Goal: Communication & Community: Answer question/provide support

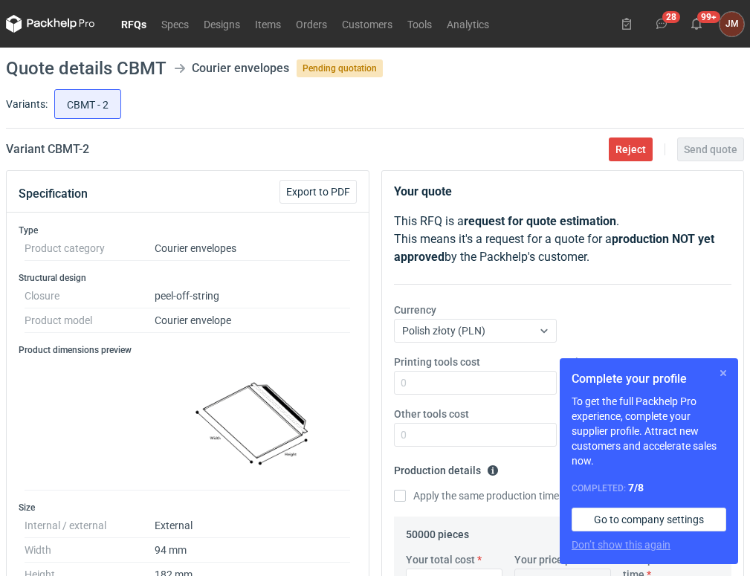
click at [724, 372] on button "button" at bounding box center [724, 373] width 18 height 18
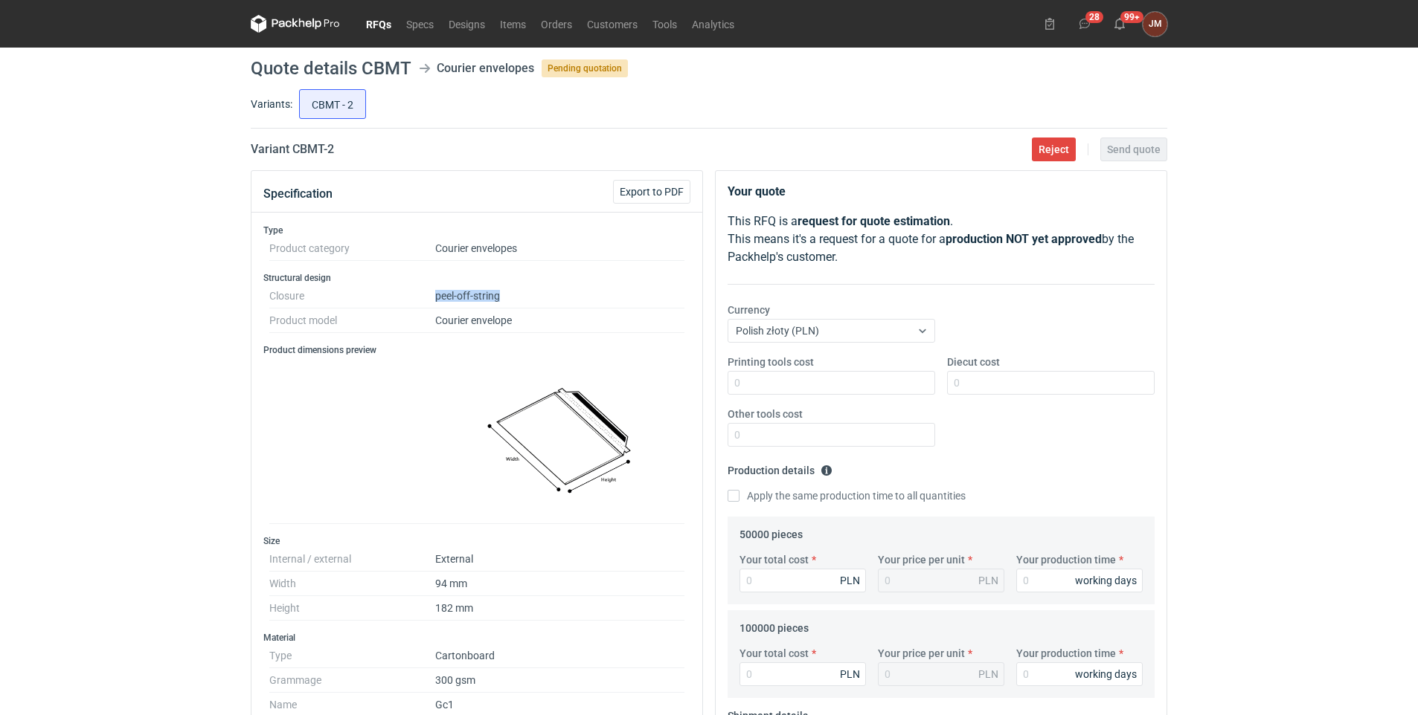
drag, startPoint x: 523, startPoint y: 289, endPoint x: 427, endPoint y: 290, distance: 95.9
click at [427, 290] on dl "Closure peel-off-string Product model Courier envelope" at bounding box center [476, 308] width 415 height 49
copy dl "peel-off-string"
click at [750, 145] on span "Reject" at bounding box center [1053, 149] width 30 height 10
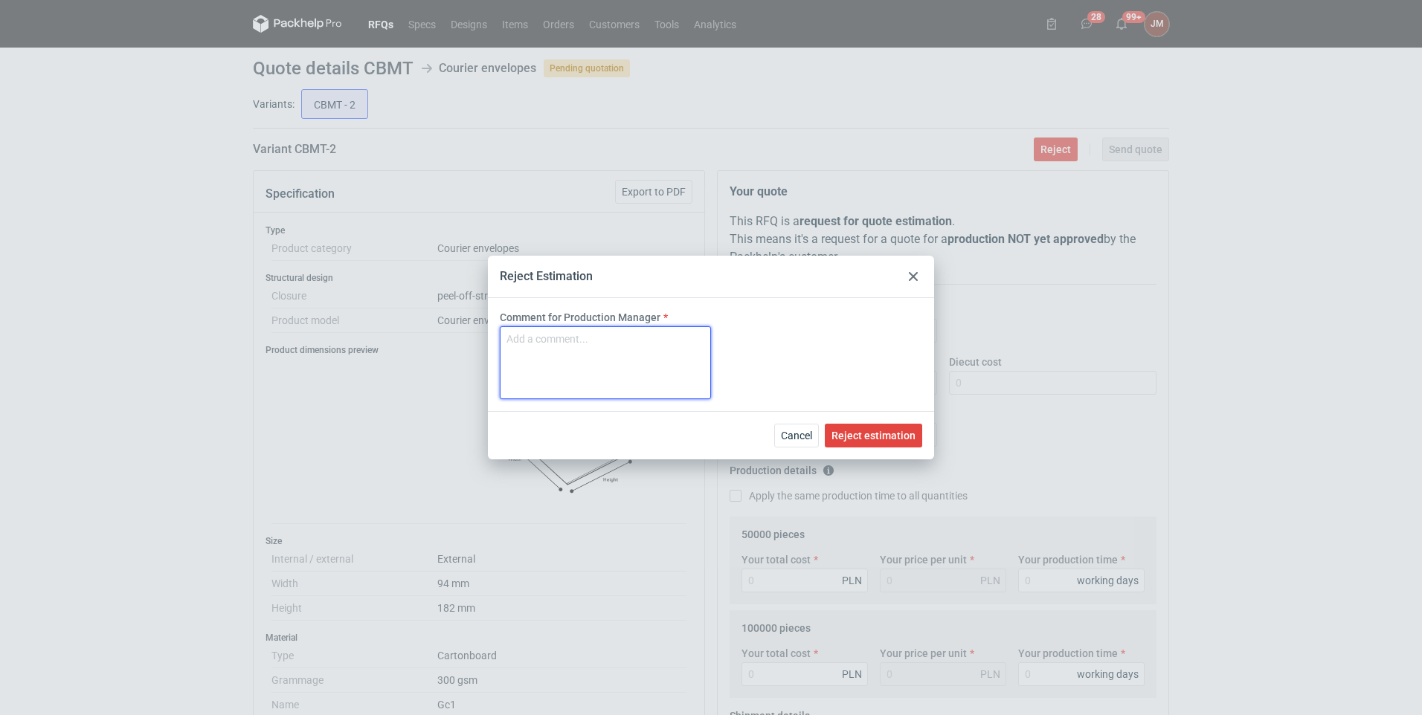
click at [550, 355] on textarea "Comment for Production Manager" at bounding box center [605, 363] width 211 height 73
paste textarea "peel-off-string"
type textarea "peel-off-string"
click at [750, 437] on span "Reject estimation" at bounding box center [874, 436] width 84 height 10
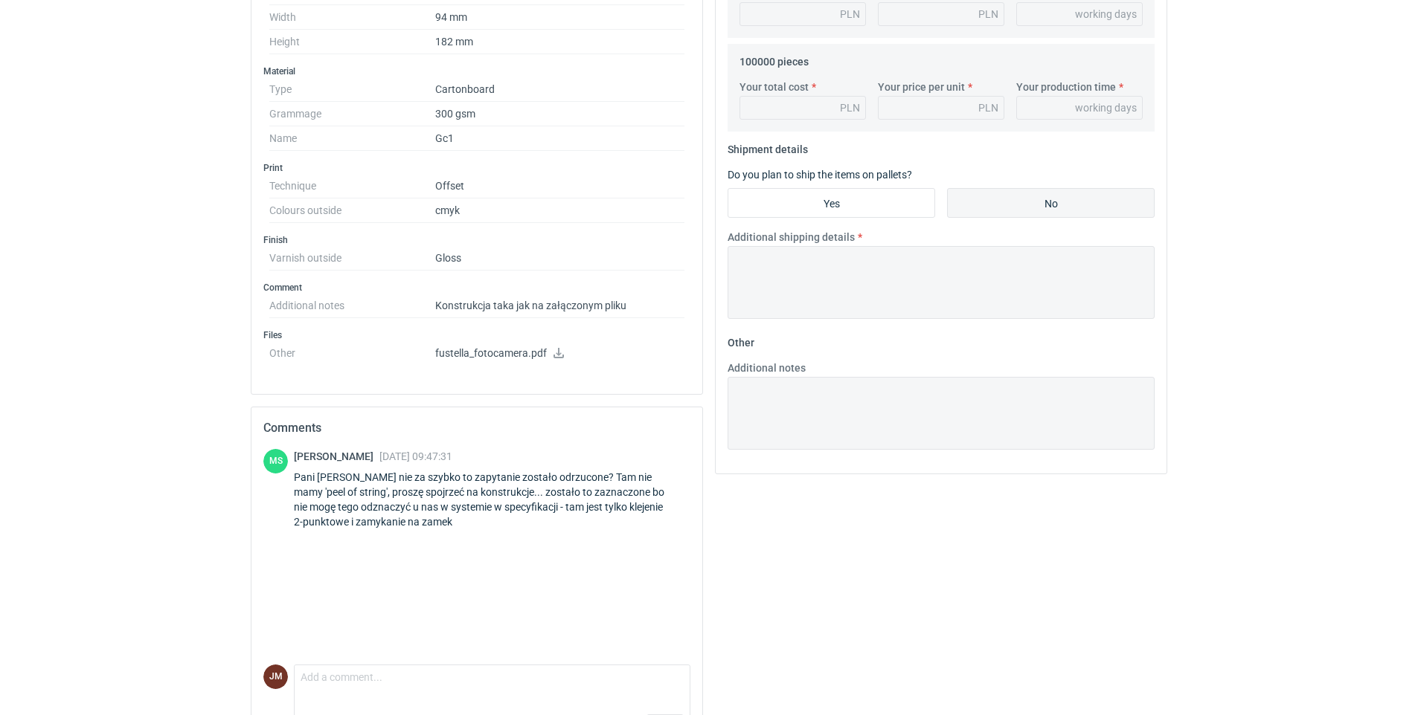
scroll to position [589, 0]
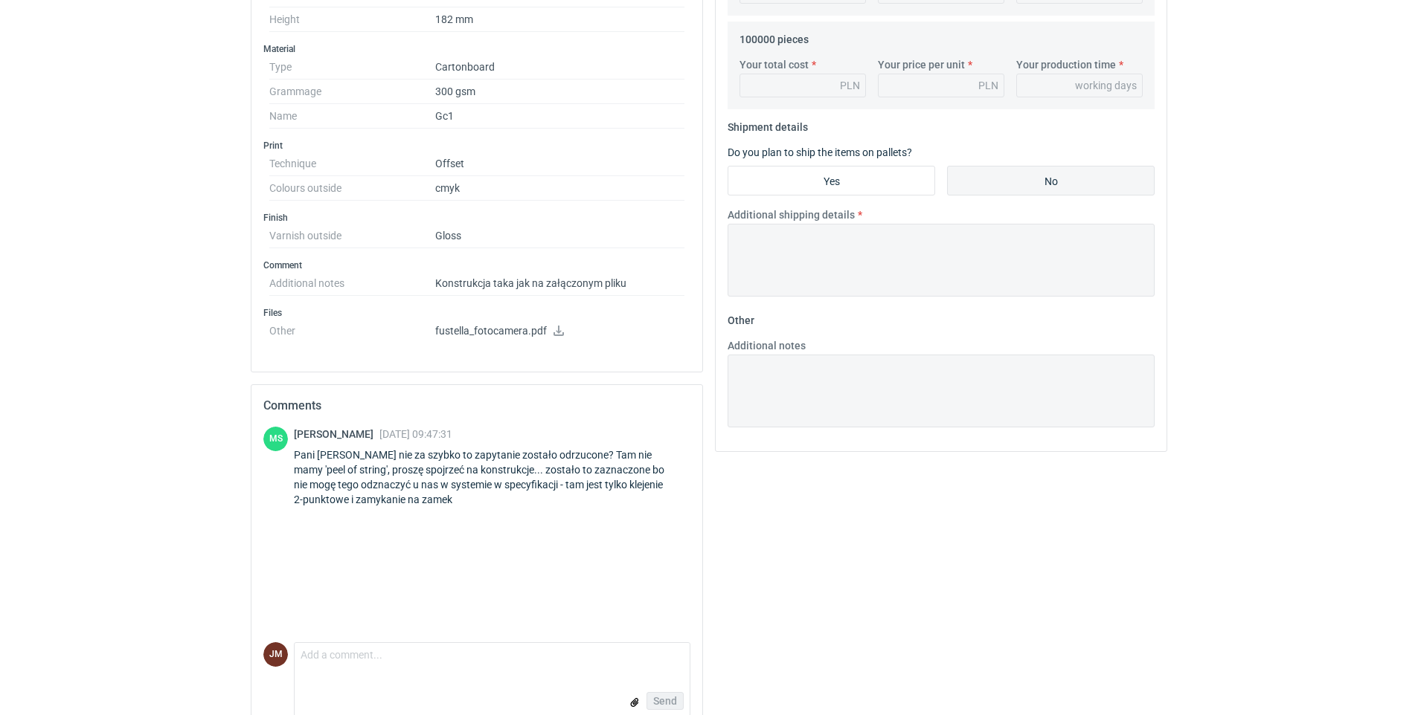
click at [556, 329] on icon at bounding box center [559, 331] width 12 height 10
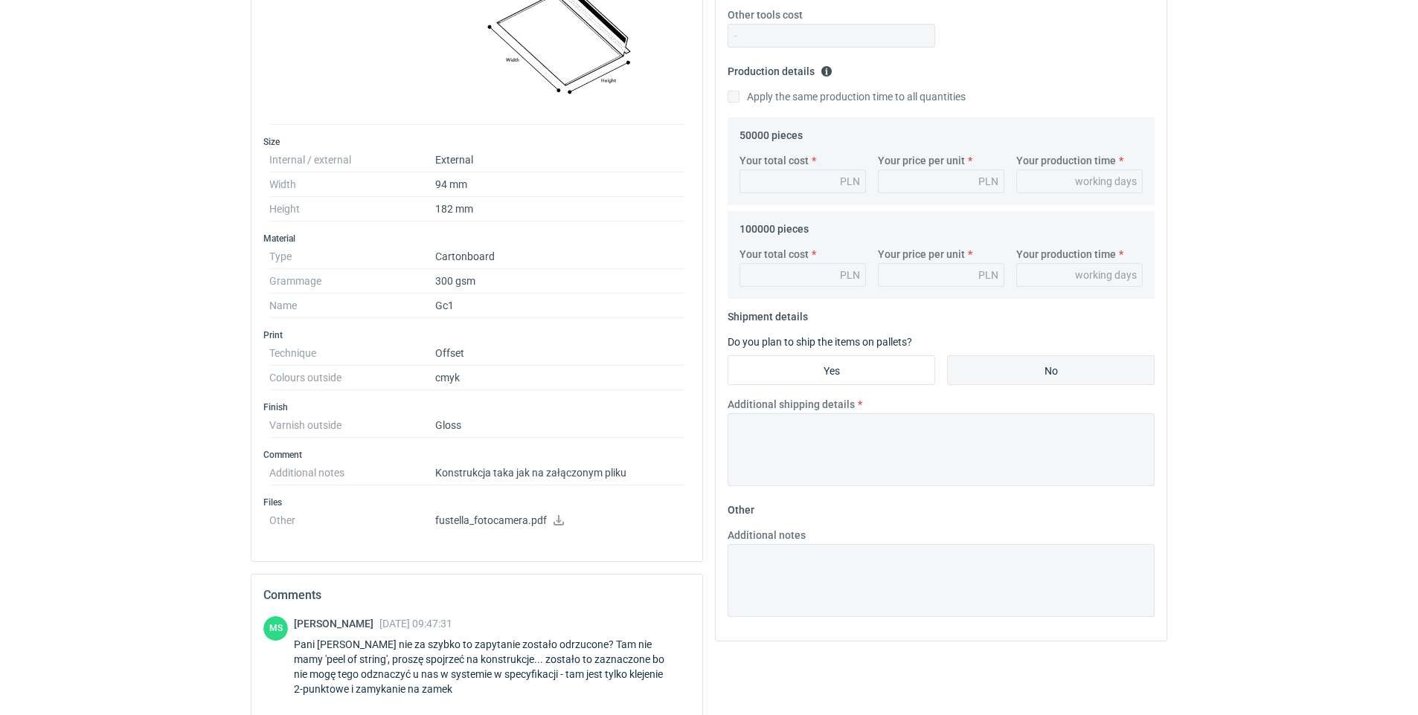
scroll to position [615, 0]
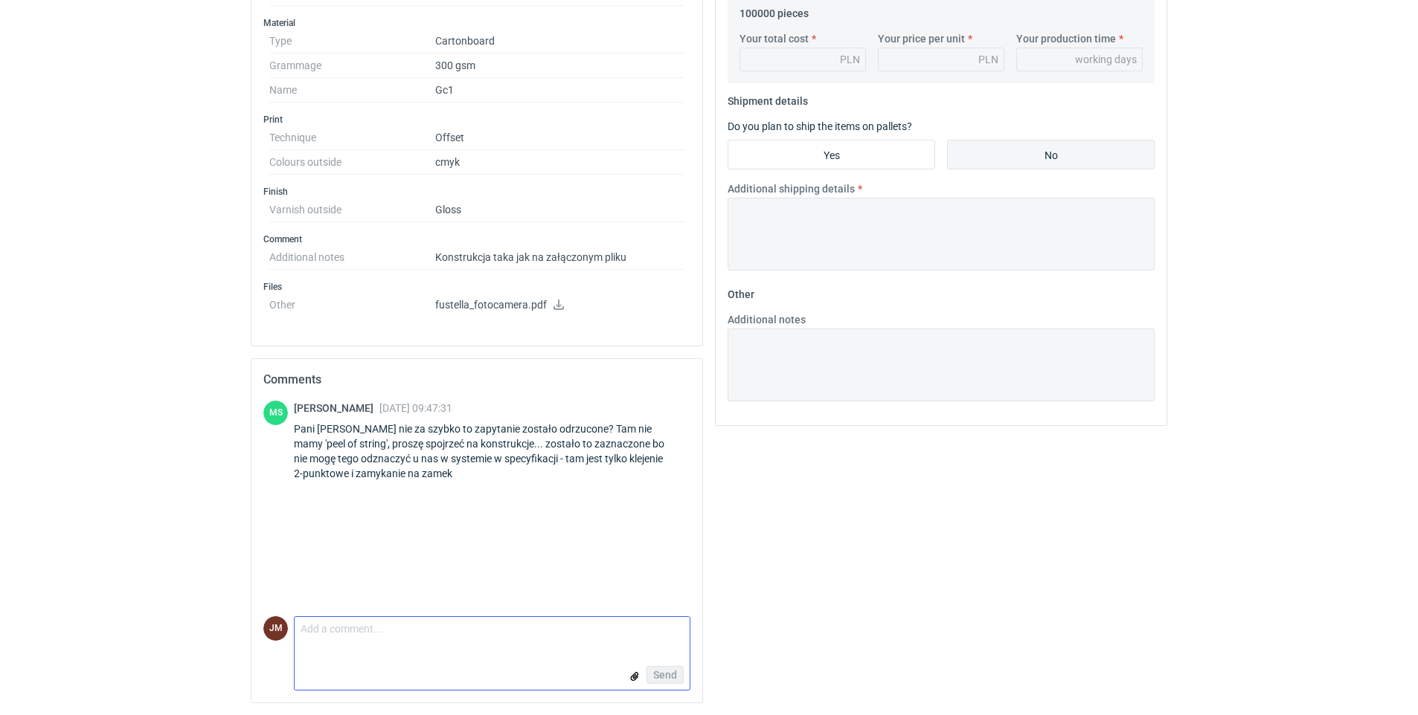
click at [365, 576] on textarea "Comment message" at bounding box center [492, 632] width 395 height 31
type textarea "a"
click at [574, 576] on textarea "Dzień dobry, pokierowałam się rysunkiem i opisem" at bounding box center [492, 632] width 395 height 31
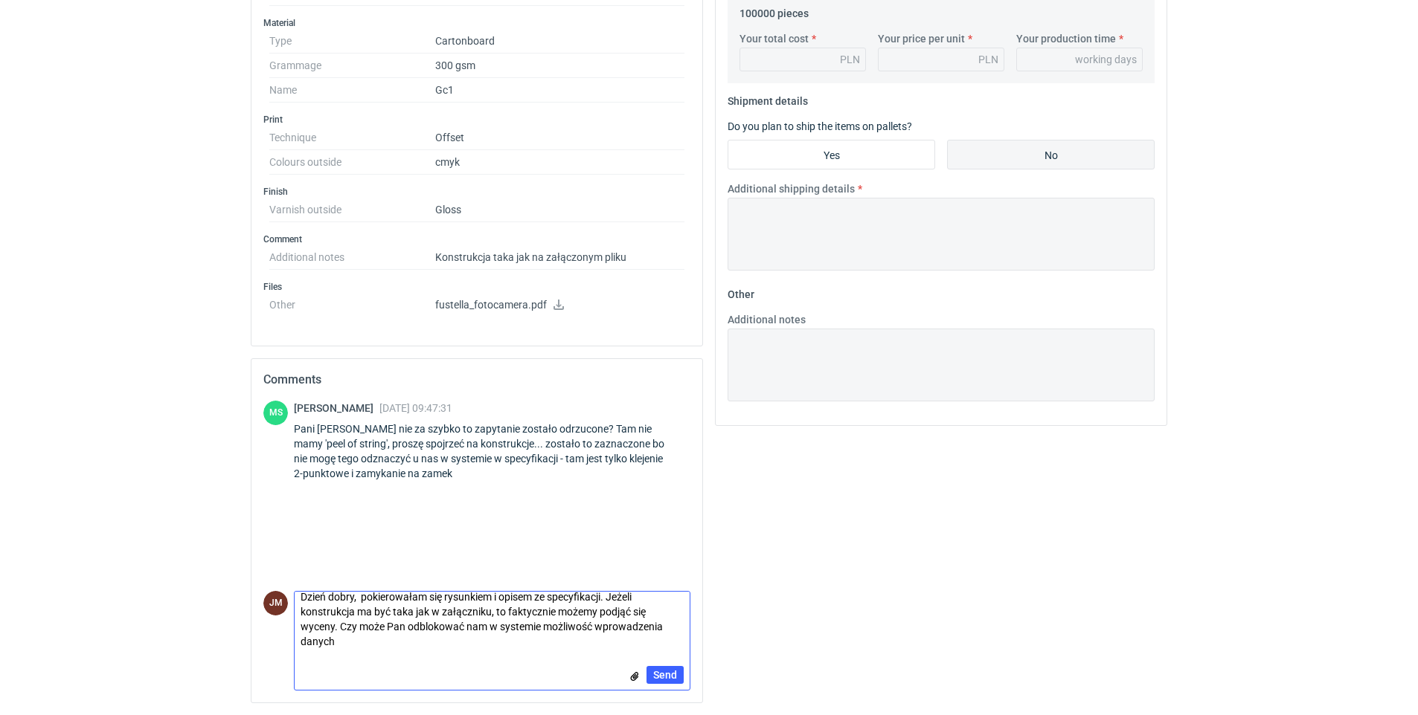
scroll to position [0, 0]
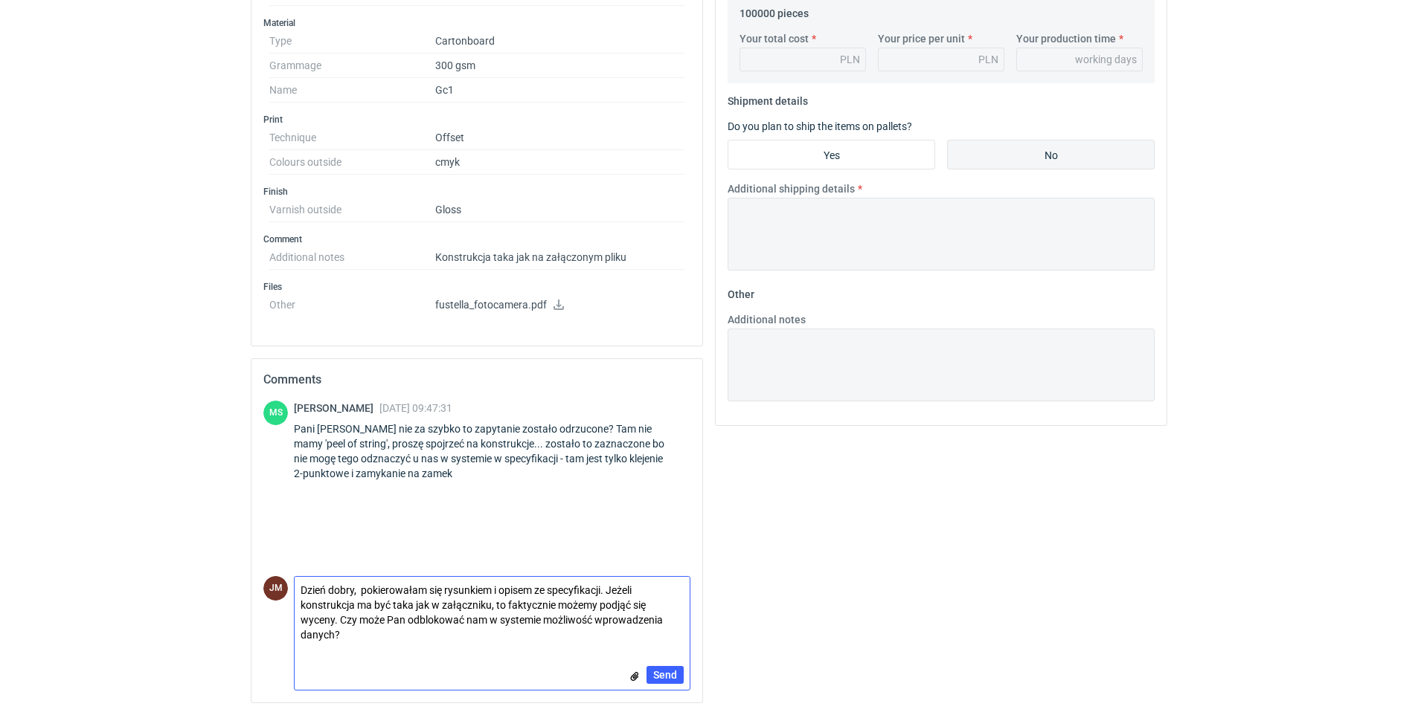
click at [361, 576] on textarea "Dzień dobry, pokierowałam się rysunkiem i opisem ze specyfikacji. Jeżeli konstr…" at bounding box center [492, 612] width 395 height 71
click at [509, 576] on textarea "Dzień dobry, przepraszam, pokierowałam się rysunkiem i opisem ze specyfikacji. …" at bounding box center [492, 612] width 395 height 71
click at [489, 576] on textarea "Dzień dobry, [PERSON_NAME], pokierowałam się od razu rysunkiem i opisem ze spec…" at bounding box center [492, 612] width 395 height 71
type textarea "Dzień dobry, [PERSON_NAME], pokierowałam się od razu rysunkiem i opisem ze spec…"
click at [661, 576] on span "Send" at bounding box center [665, 675] width 24 height 10
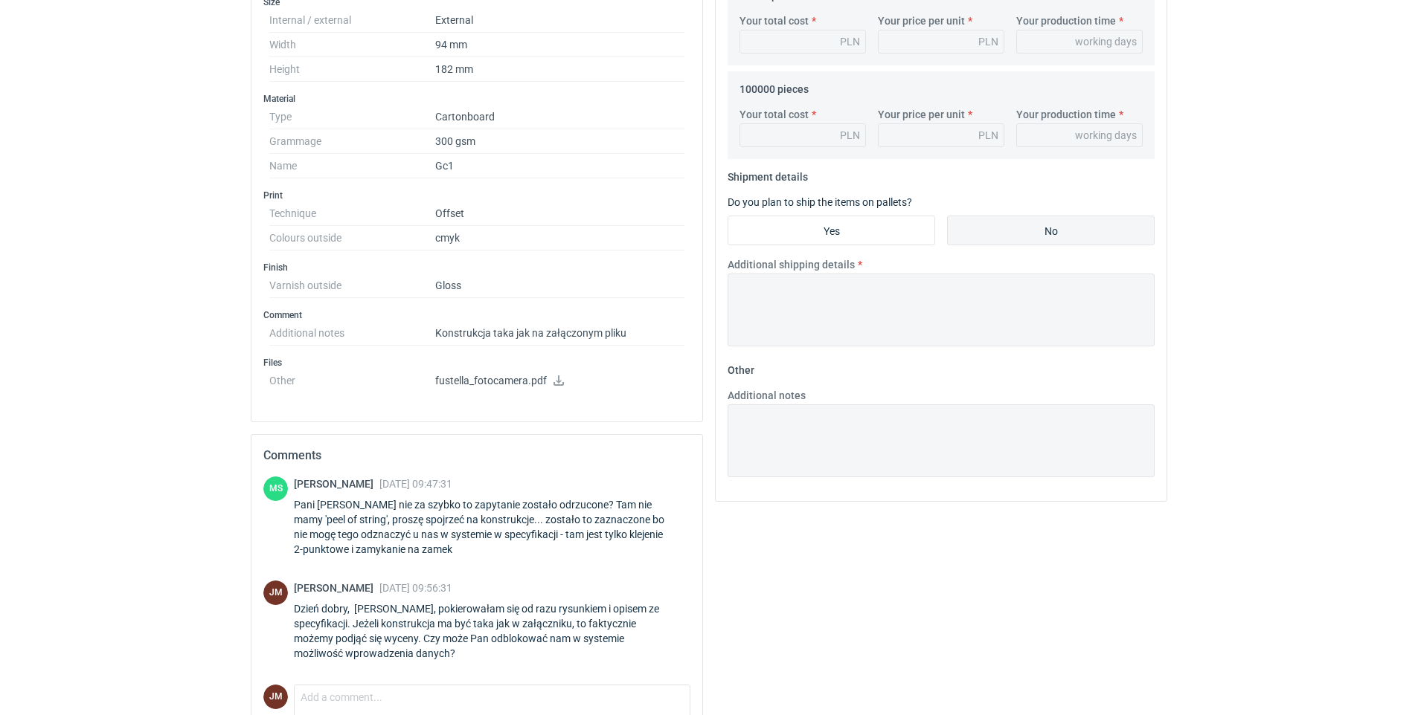
scroll to position [588, 0]
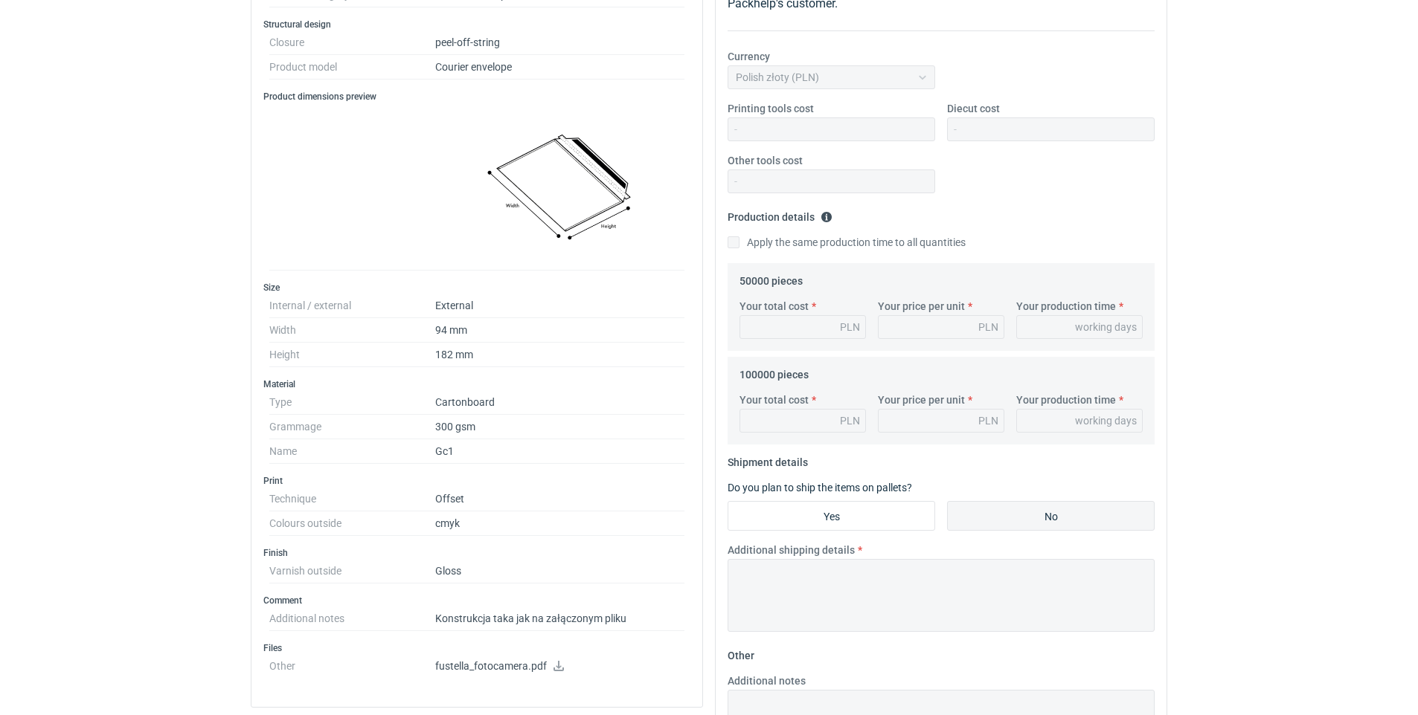
scroll to position [0, 0]
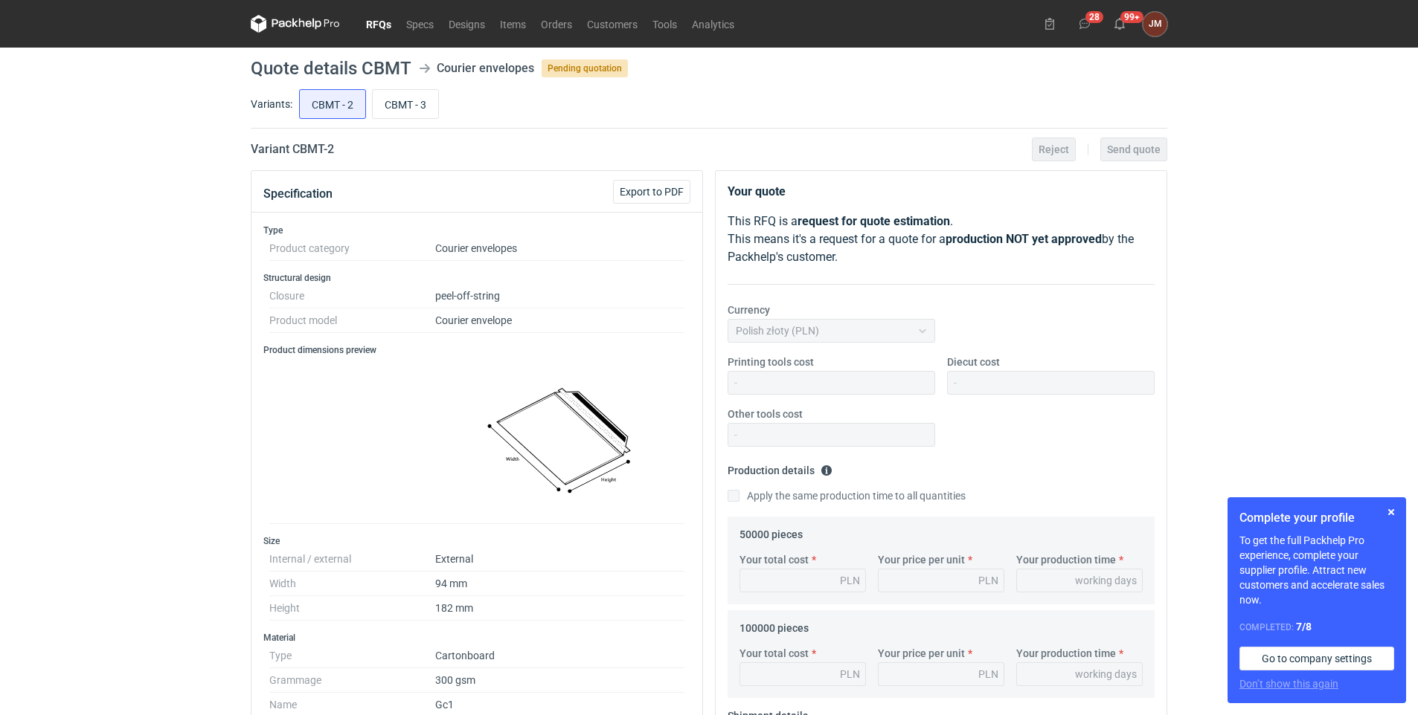
drag, startPoint x: 1415, startPoint y: 205, endPoint x: 1418, endPoint y: 253, distance: 48.4
click at [1417, 253] on html "RFQs Specs Designs Items Orders Customers Tools Analytics 28 99+ JM [PERSON_NAM…" at bounding box center [709, 357] width 1418 height 715
drag, startPoint x: 1417, startPoint y: 373, endPoint x: 1421, endPoint y: 472, distance: 98.3
click at [1417, 549] on html "RFQs Specs Designs Items Orders Customers Tools Analytics 28 99+ JM [PERSON_NAM…" at bounding box center [709, 357] width 1418 height 715
click at [414, 97] on input "CBMT - 3" at bounding box center [405, 104] width 65 height 28
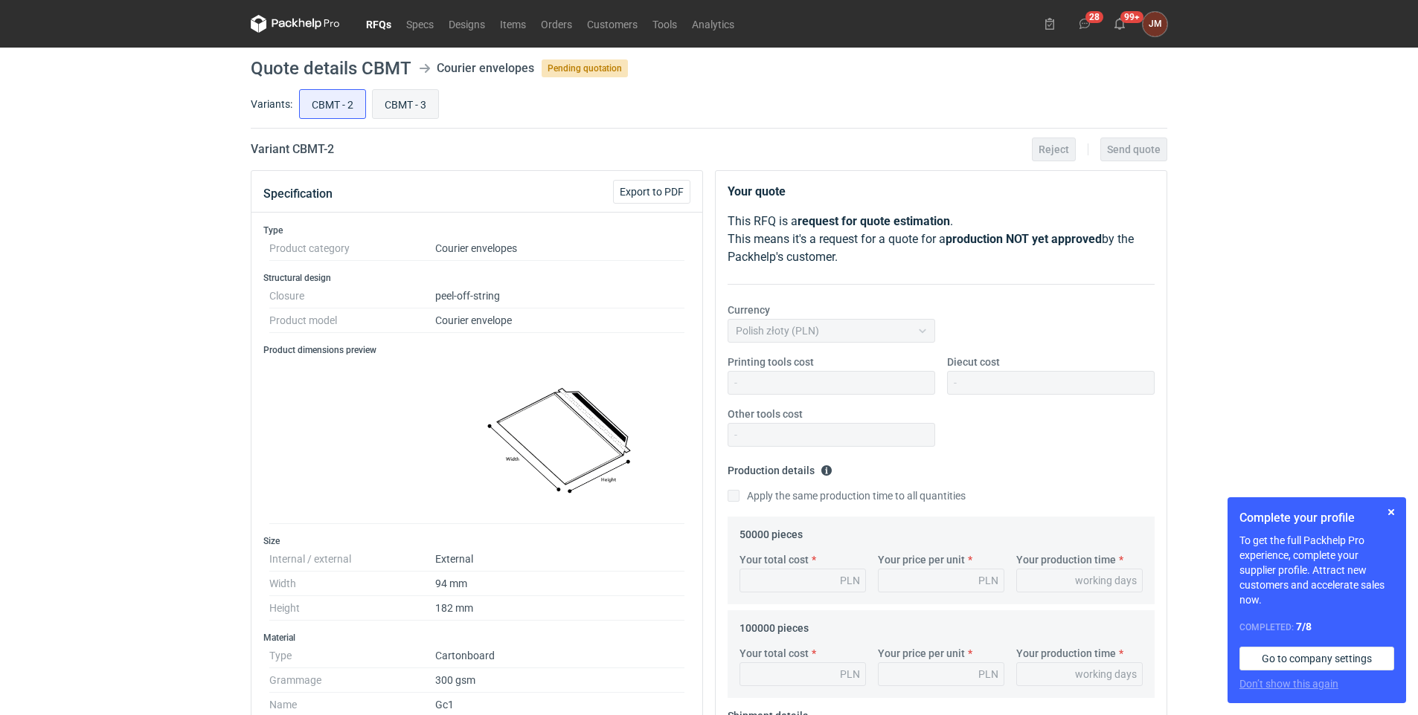
radio input "true"
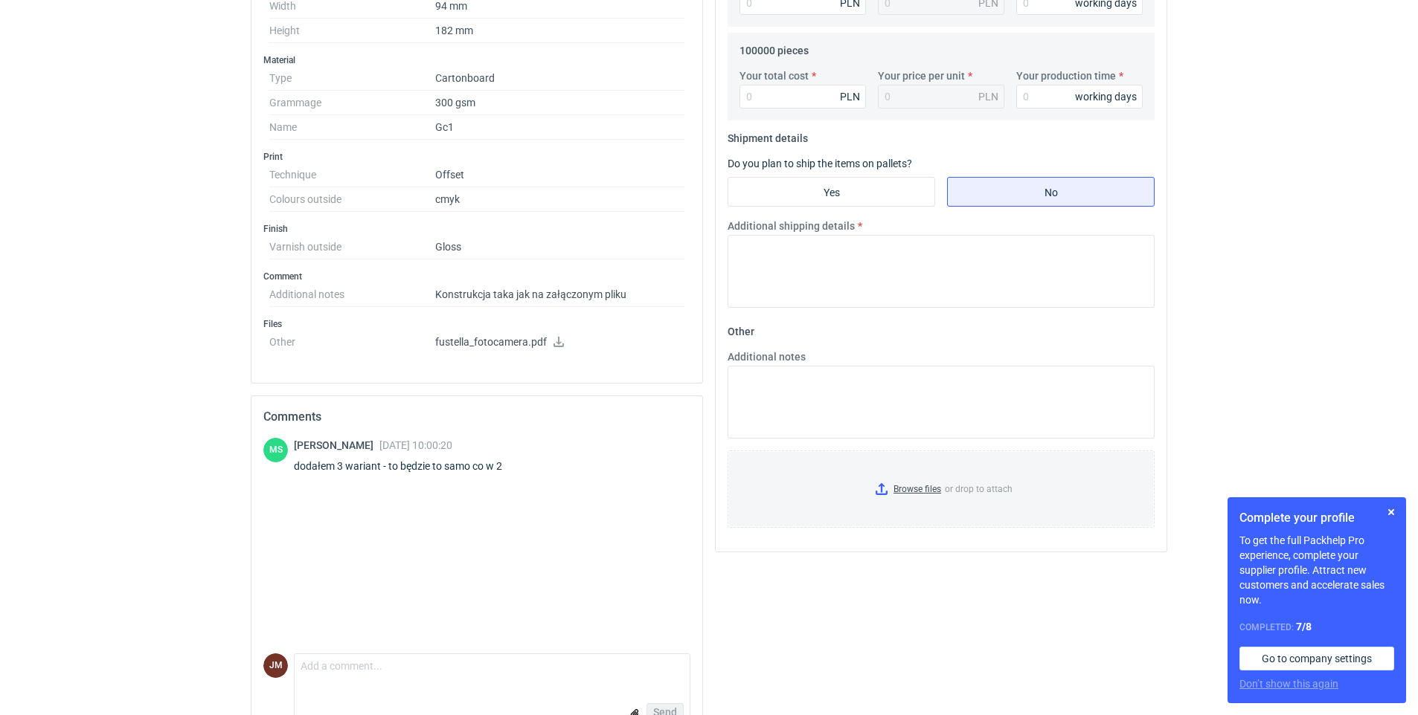
scroll to position [615, 0]
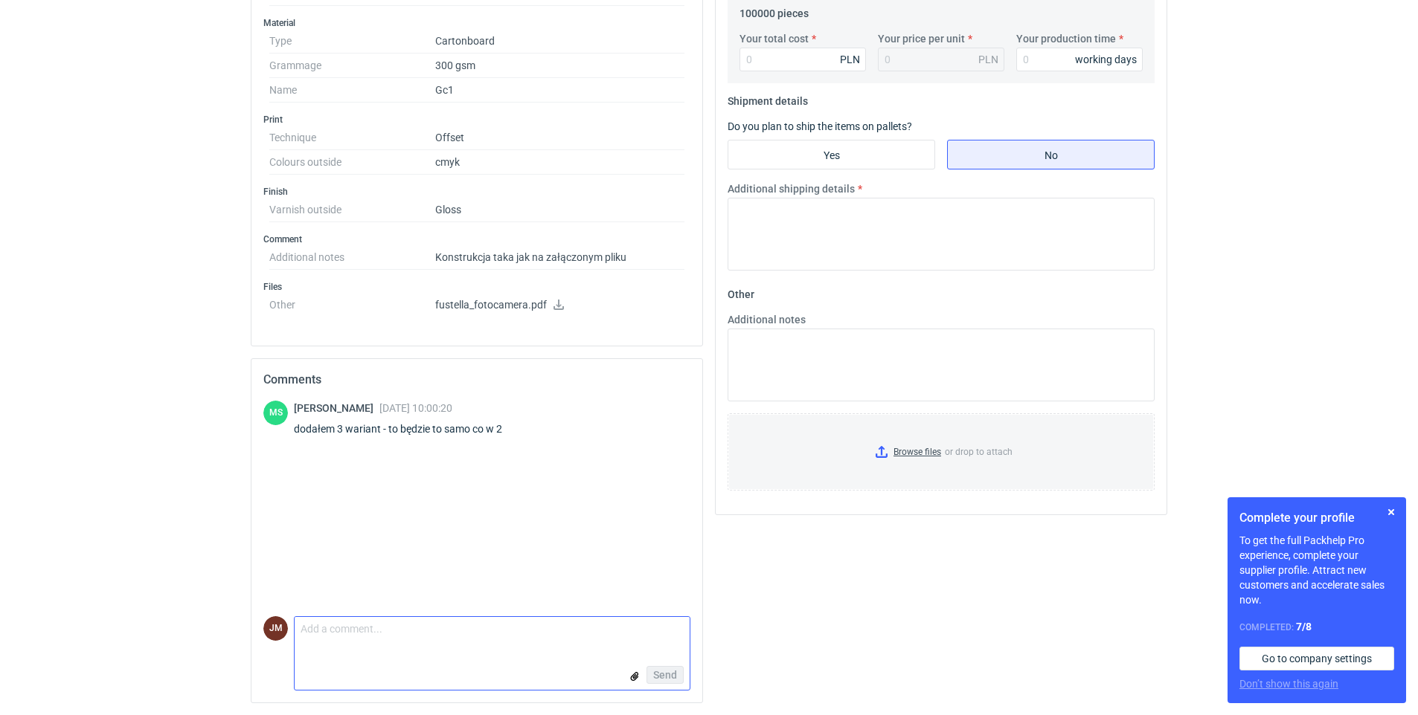
click at [457, 635] on textarea "Comment message" at bounding box center [492, 632] width 395 height 31
click at [399, 625] on textarea "Comment message" at bounding box center [492, 632] width 395 height 31
click at [347, 628] on textarea "dziękuję. zleciłam do wyceny. W" at bounding box center [492, 632] width 395 height 31
drag, startPoint x: 306, startPoint y: 625, endPoint x: 322, endPoint y: 657, distance: 35.9
click at [306, 625] on textarea "dziękuję. Zleciłam do wyceny. W" at bounding box center [492, 632] width 395 height 31
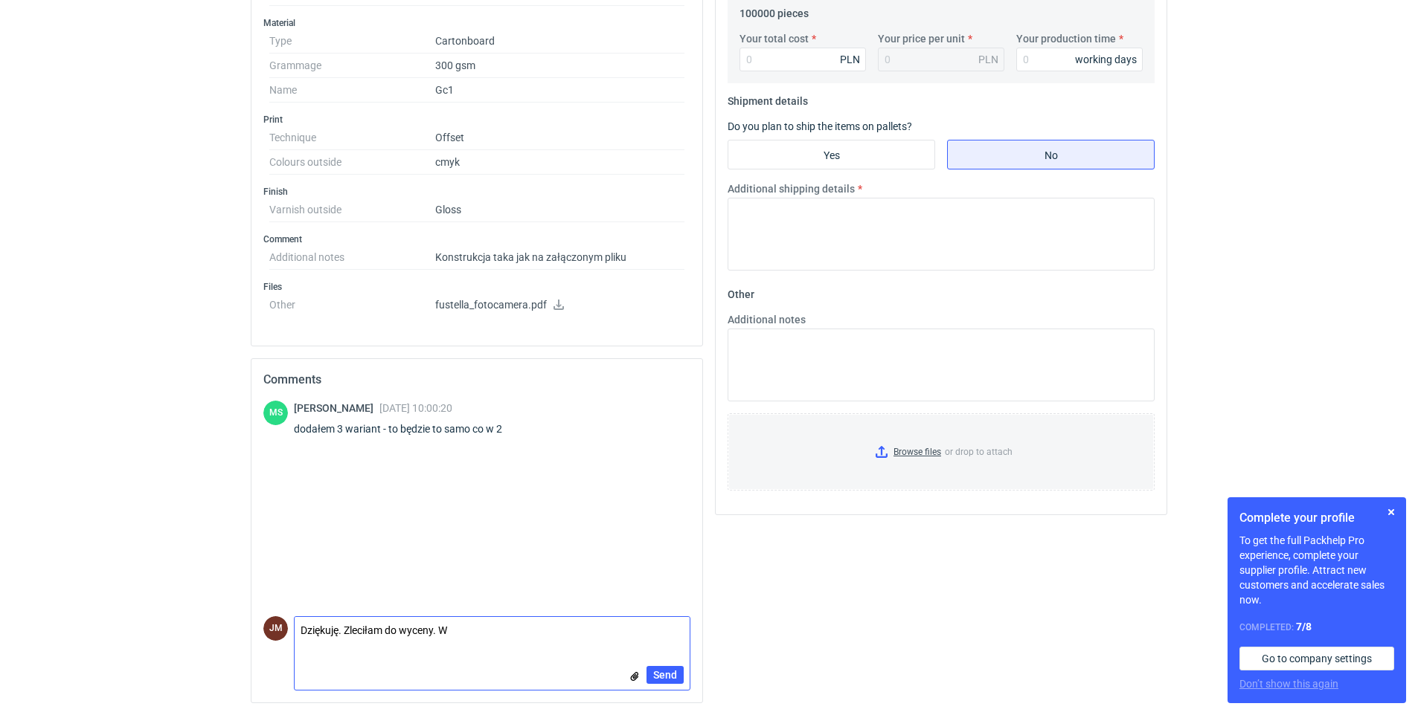
click at [472, 626] on textarea "Dziękuję. Zleciłam do wyceny. W" at bounding box center [492, 632] width 395 height 31
click at [609, 629] on textarea "Dziękuję. Zleciłam do wyceny. Wrócę z ofertą najszybciej jak to mozliwe." at bounding box center [492, 632] width 395 height 31
click at [656, 623] on textarea "Dziękuję. Zleciłam do wyceny. Wrócę z ofertą najszybciej jak to możliwe." at bounding box center [492, 632] width 395 height 31
type textarea "Dziękuję. Zleciłam do wyceny. Wrócę z ofertą najszybciej jak to możliwe."
click at [671, 672] on span "Send" at bounding box center [665, 675] width 24 height 10
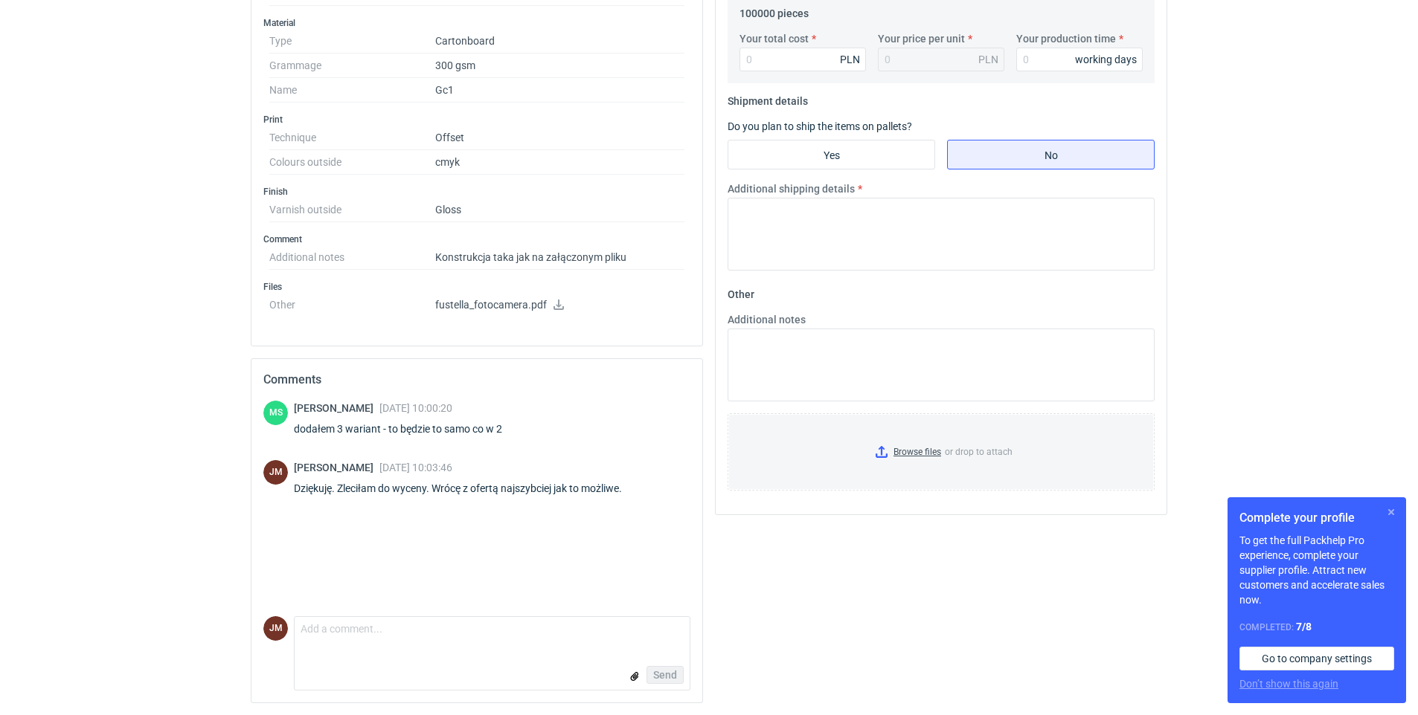
click at [1388, 509] on button "button" at bounding box center [1391, 513] width 18 height 18
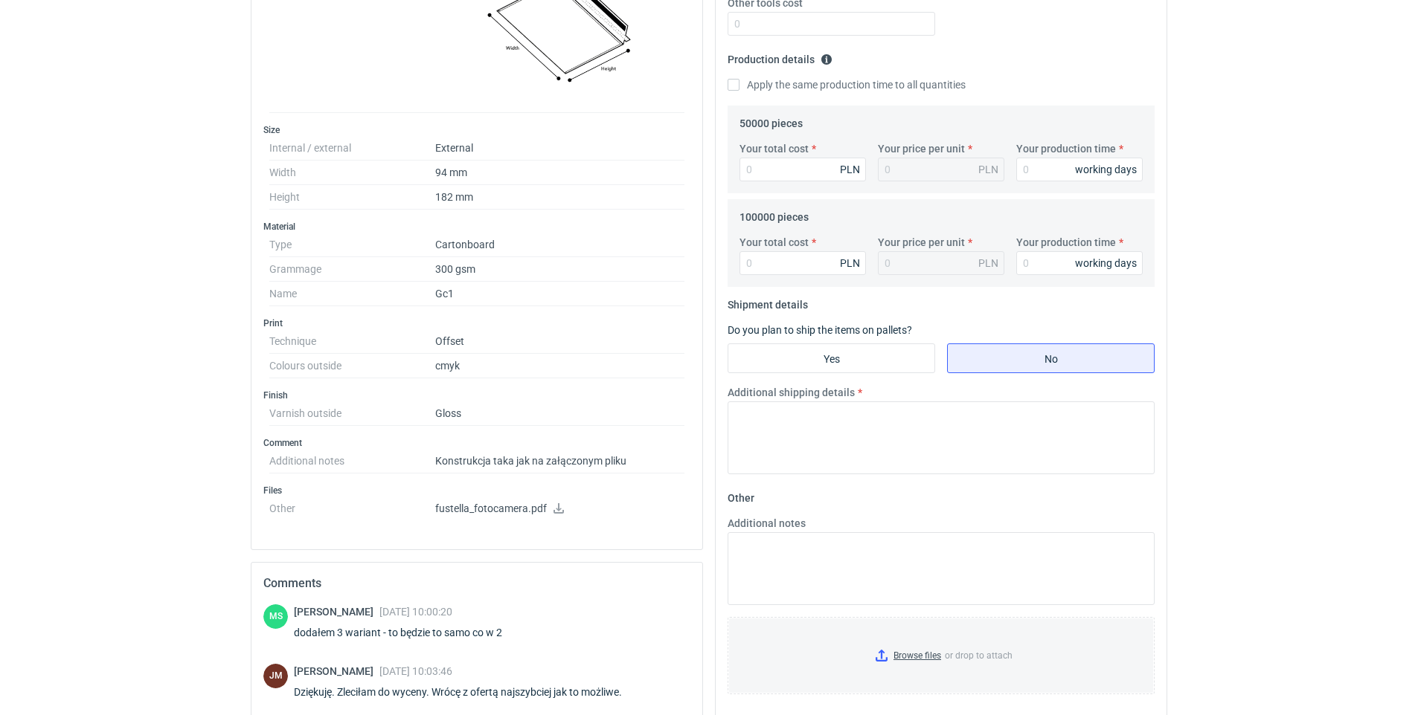
scroll to position [0, 0]
